Goal: Information Seeking & Learning: Find specific fact

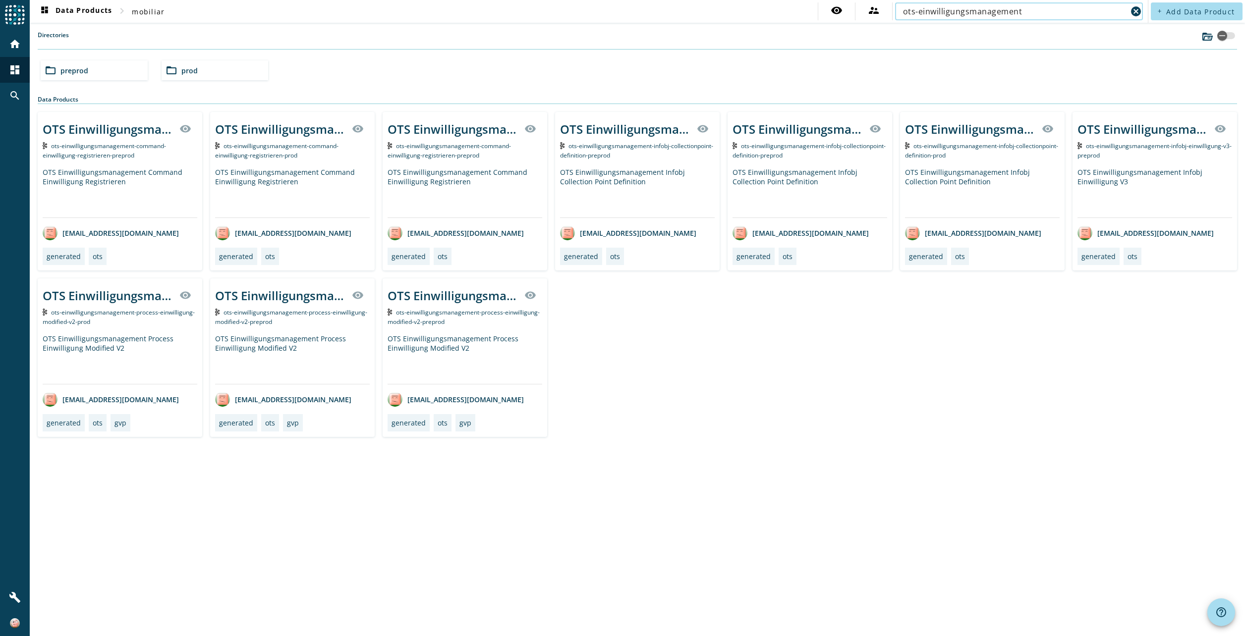
click at [1029, 11] on input "ots-einwilligungsmanagement" at bounding box center [1015, 11] width 224 height 12
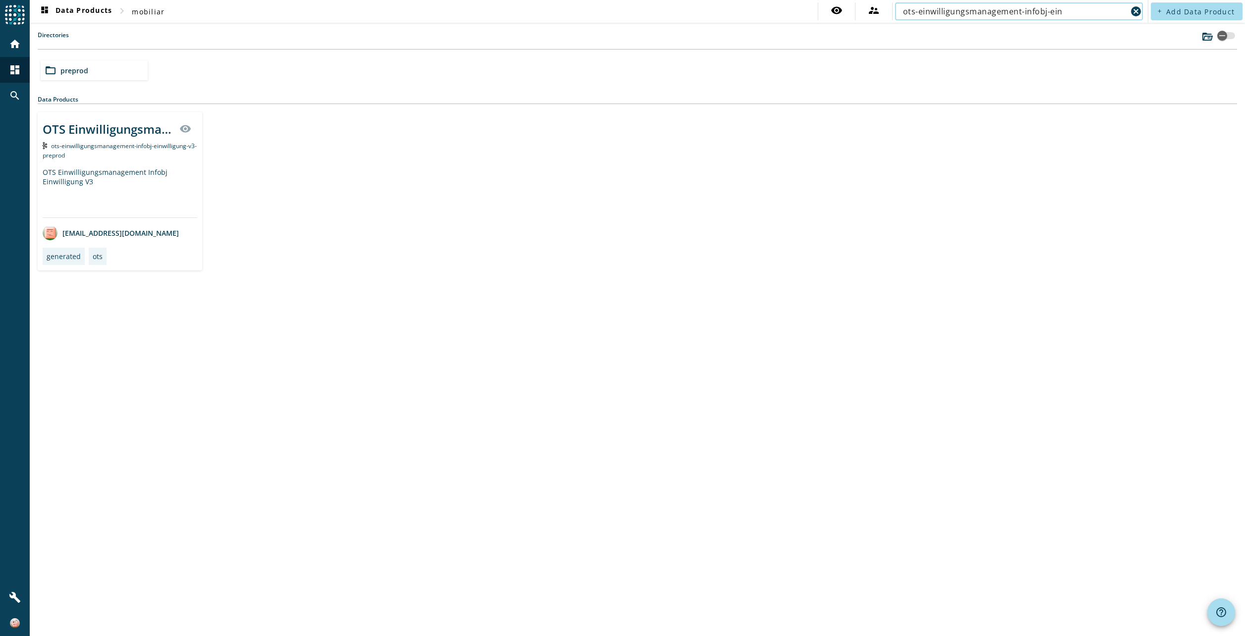
type input "ots-einwilligungsmanagement-infobj-ein"
click at [119, 145] on span "ots-einwilligungsmanagement-infobj-einwilligung-v3-preprod" at bounding box center [120, 151] width 154 height 18
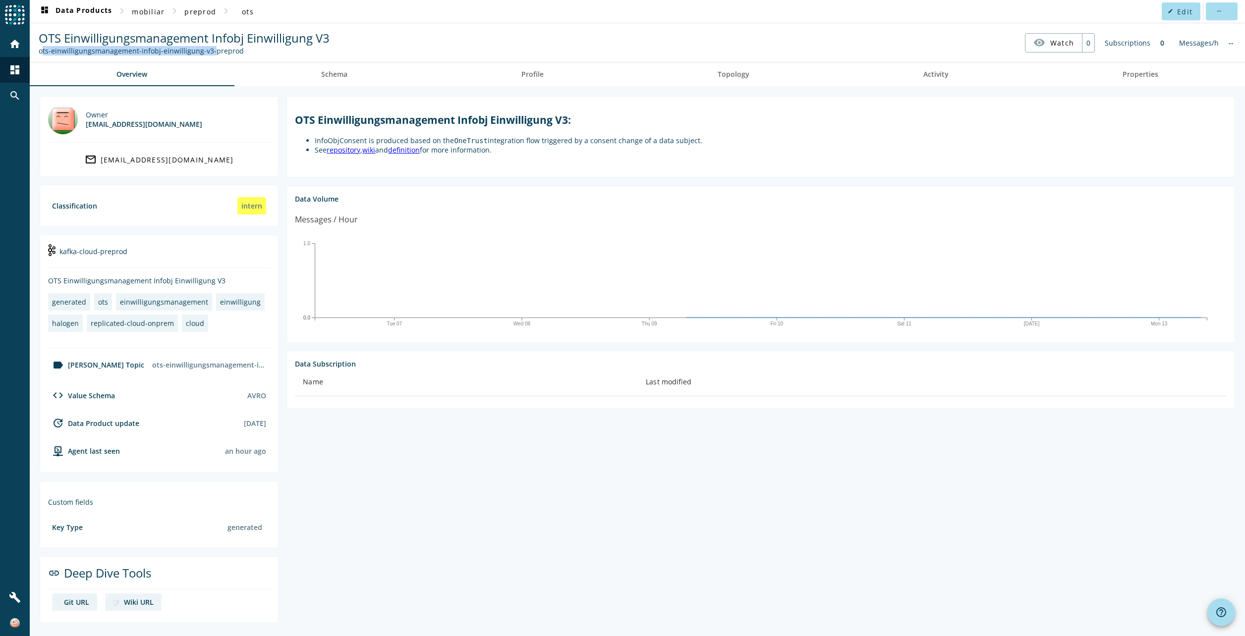
drag, startPoint x: 205, startPoint y: 50, endPoint x: 39, endPoint y: 48, distance: 166.5
click at [39, 48] on div "ots-einwilligungsmanagement-infobj-einwilligung-v3-preprod" at bounding box center [184, 50] width 291 height 9
copy div "ots-einwilligungsmanagement-infobj-einwilligung-v3"
